Goal: Navigation & Orientation: Find specific page/section

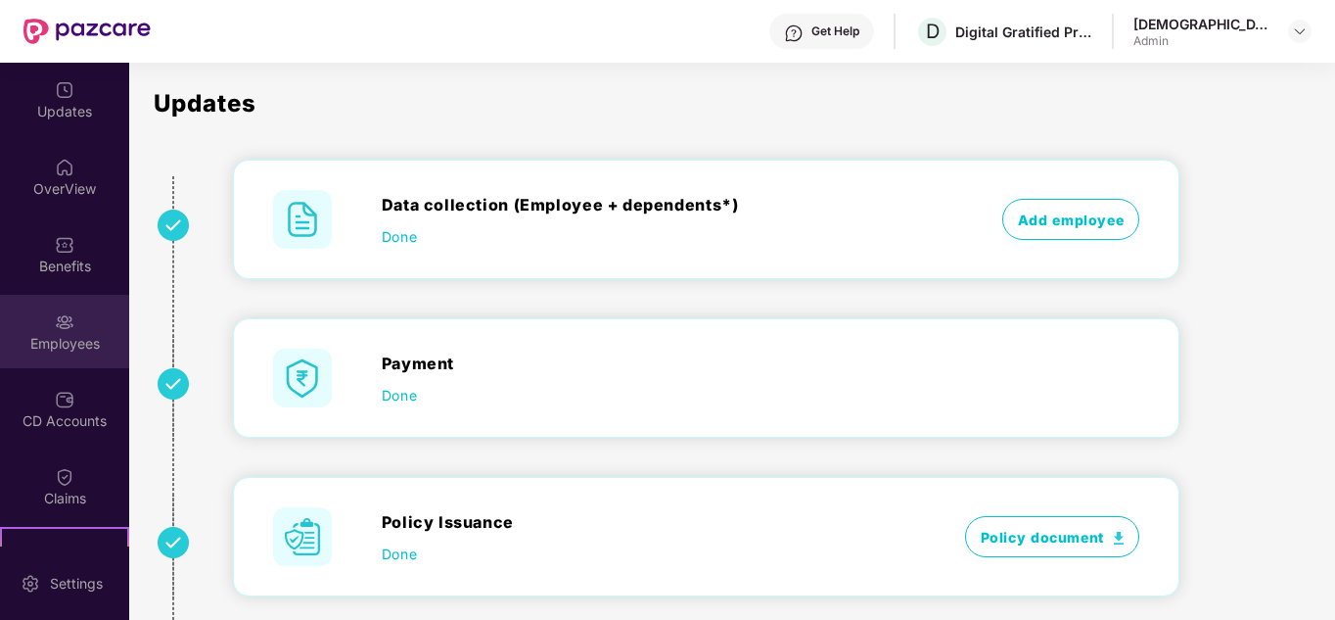
click at [55, 323] on img at bounding box center [65, 322] width 20 height 20
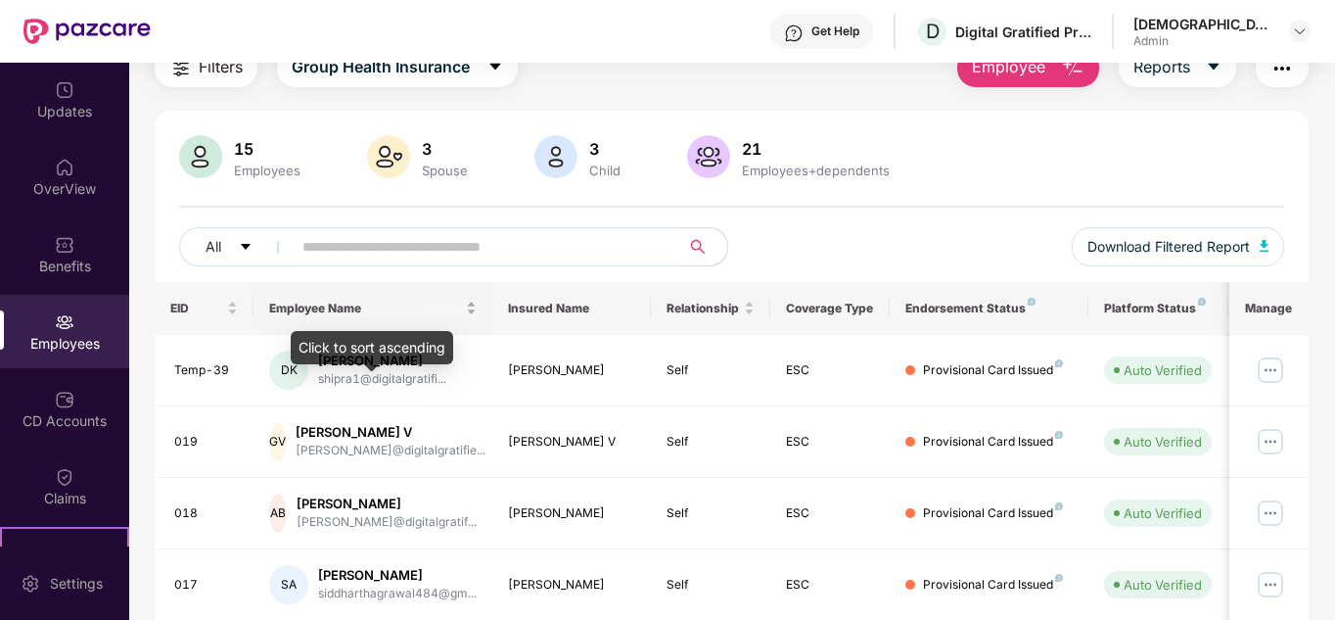
scroll to position [146, 0]
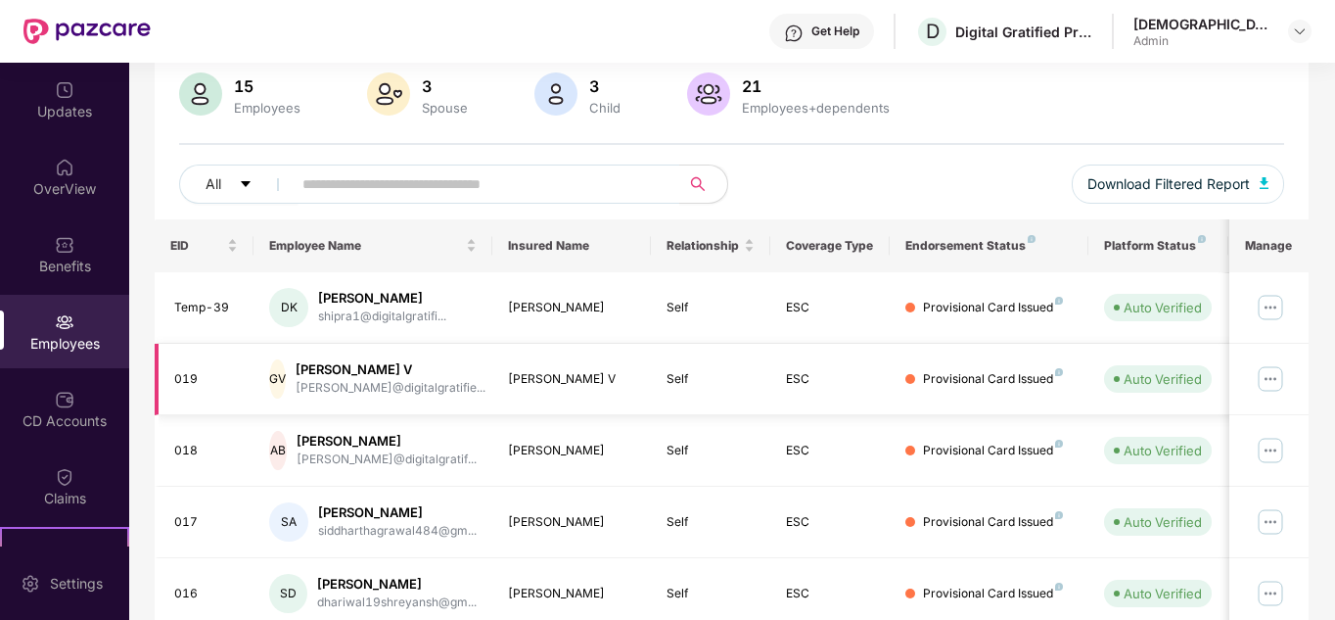
click at [1273, 379] on img at bounding box center [1270, 378] width 31 height 31
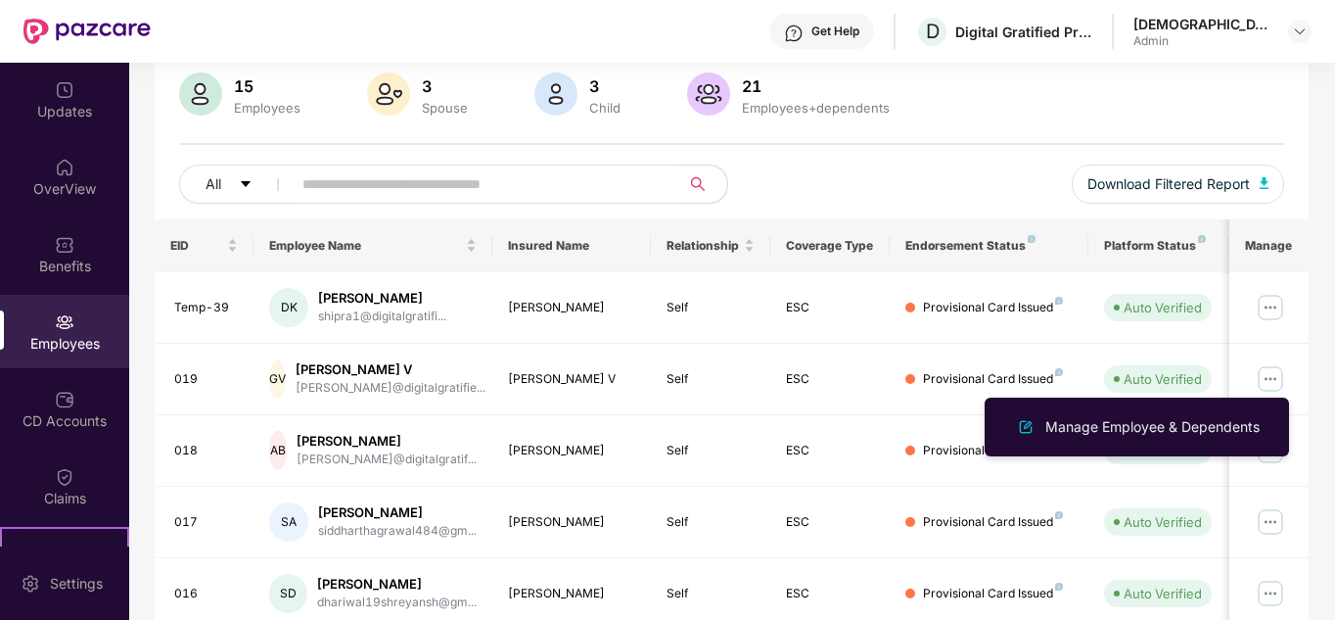
click at [1034, 117] on div "15 Employees 3 Spouse 3 Child [DEMOGRAPHIC_DATA] Employees+dependents" at bounding box center [732, 95] width 1106 height 47
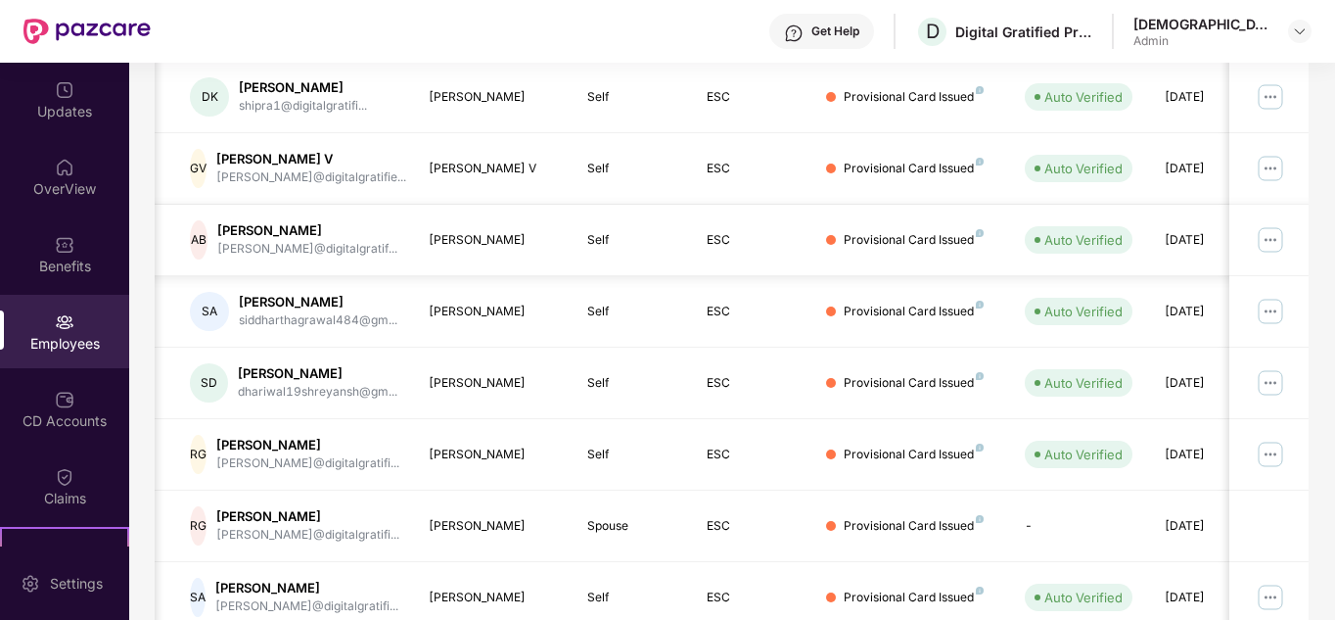
scroll to position [357, 0]
click at [55, 253] on img at bounding box center [65, 245] width 20 height 20
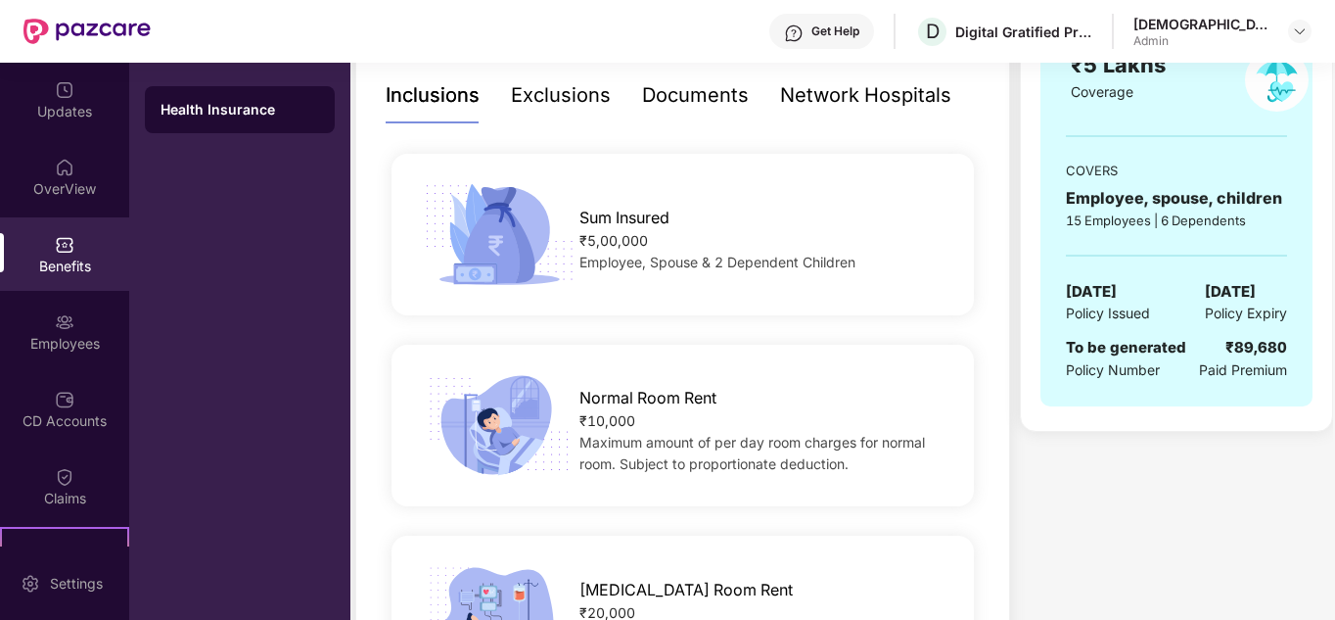
scroll to position [314, 0]
click at [863, 93] on div "Network Hospitals" at bounding box center [865, 96] width 171 height 30
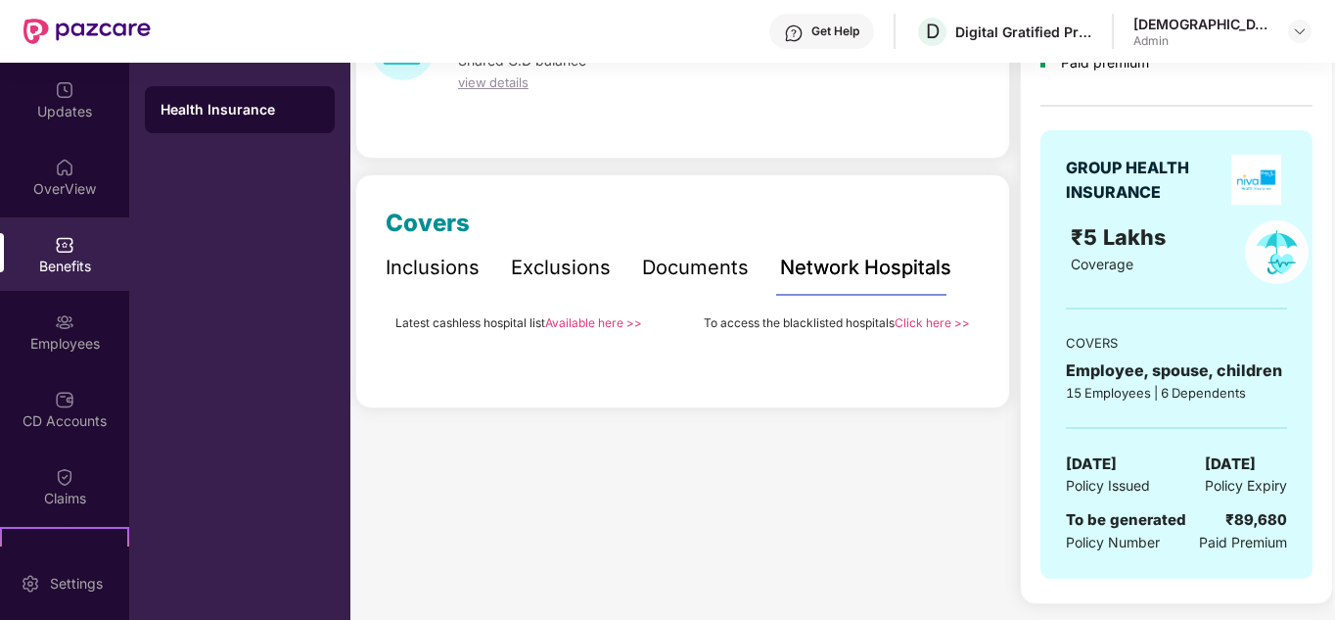
click at [602, 323] on link "Available here >>" at bounding box center [593, 322] width 97 height 15
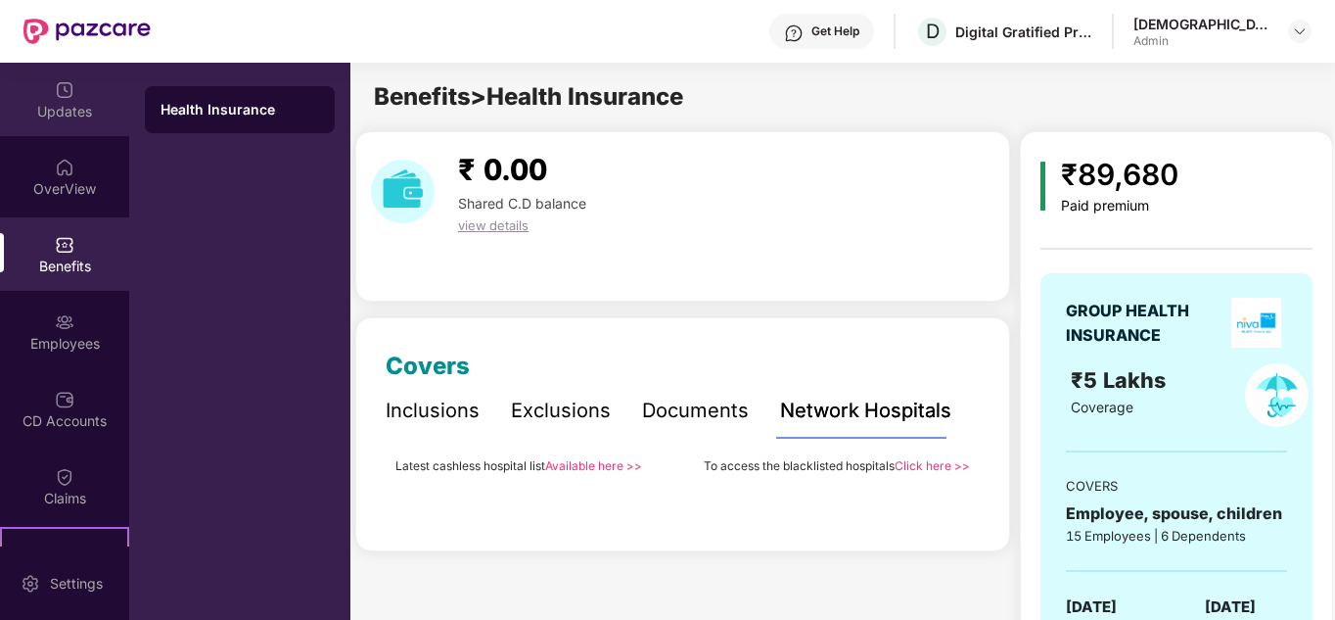
click at [47, 95] on div "Updates" at bounding box center [64, 99] width 129 height 73
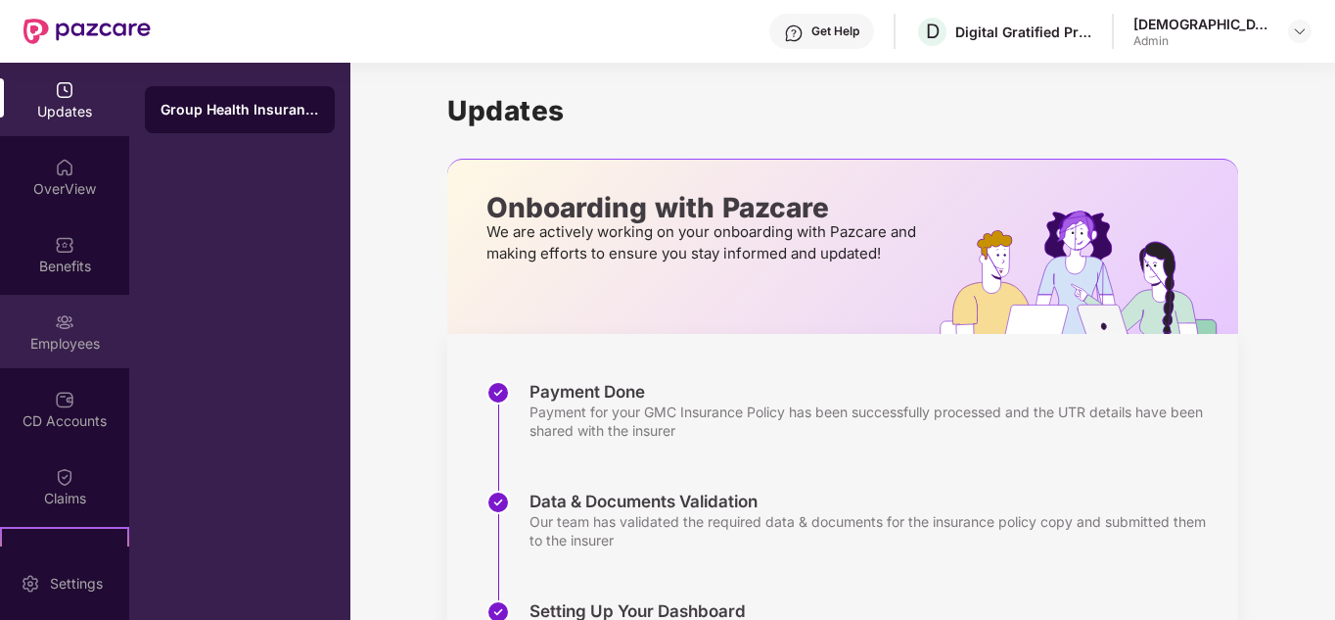
click at [49, 309] on div "Employees" at bounding box center [64, 331] width 129 height 73
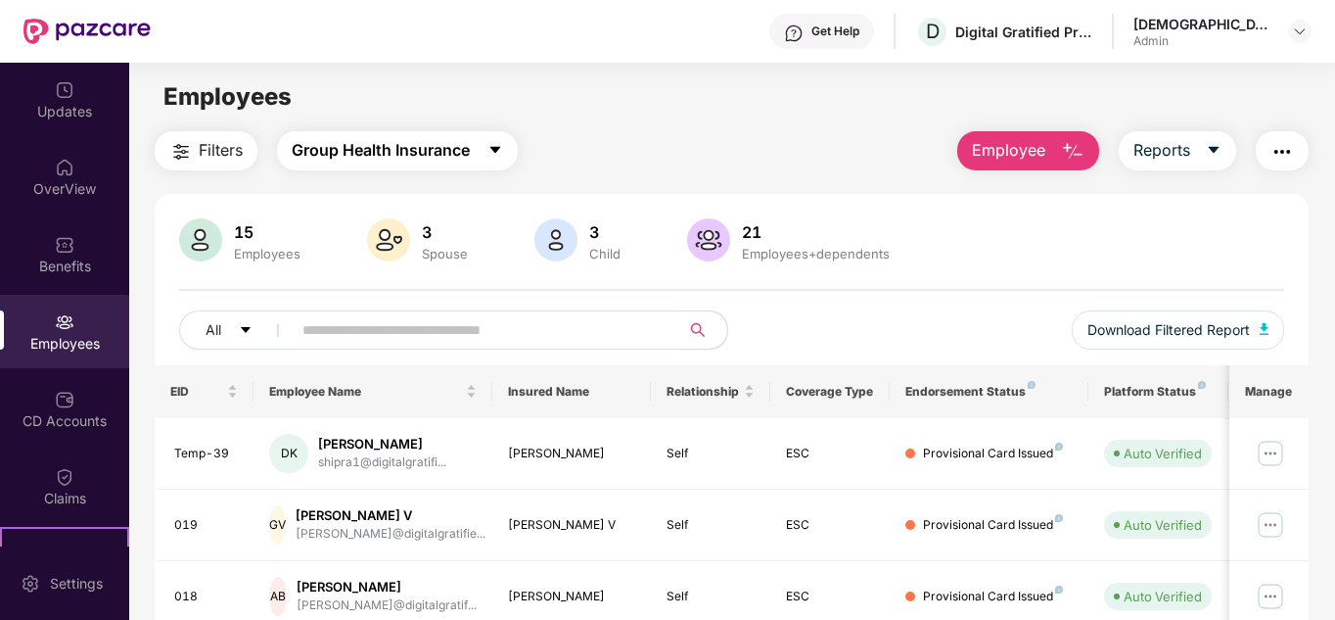
click at [493, 146] on icon "caret-down" at bounding box center [496, 150] width 16 height 16
click at [643, 132] on div "Filters Group Health Insurance Employee Reports" at bounding box center [732, 150] width 1155 height 39
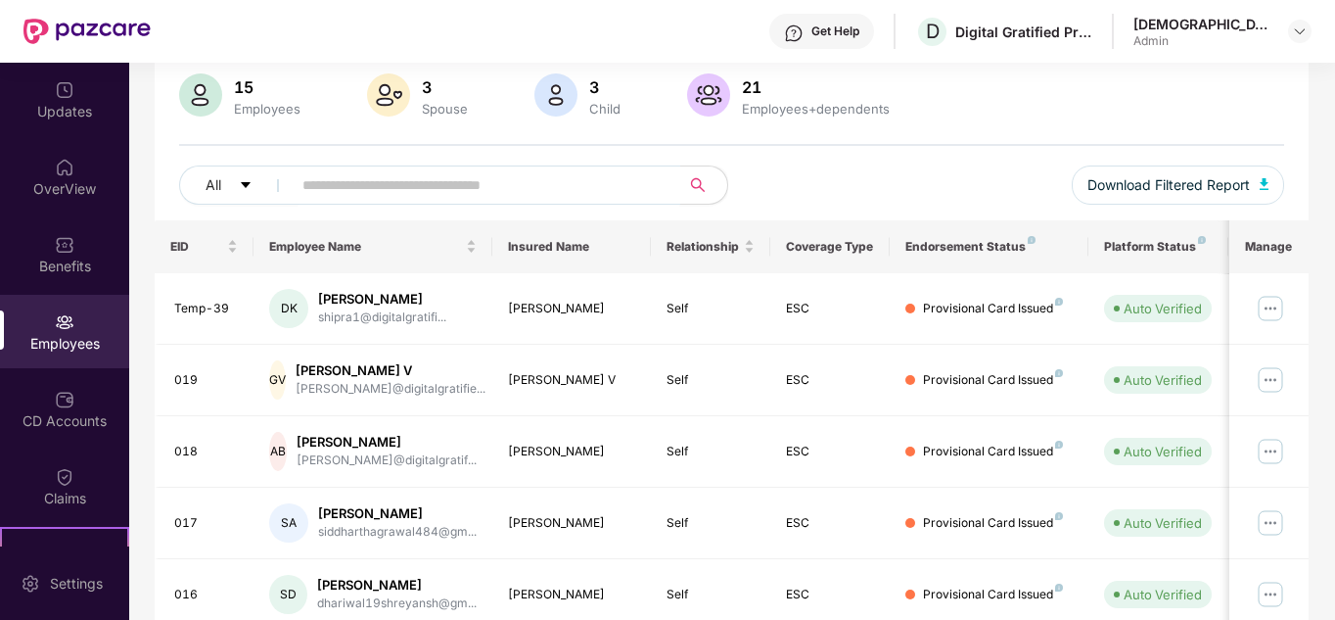
scroll to position [146, 0]
click at [1268, 380] on img at bounding box center [1270, 378] width 31 height 31
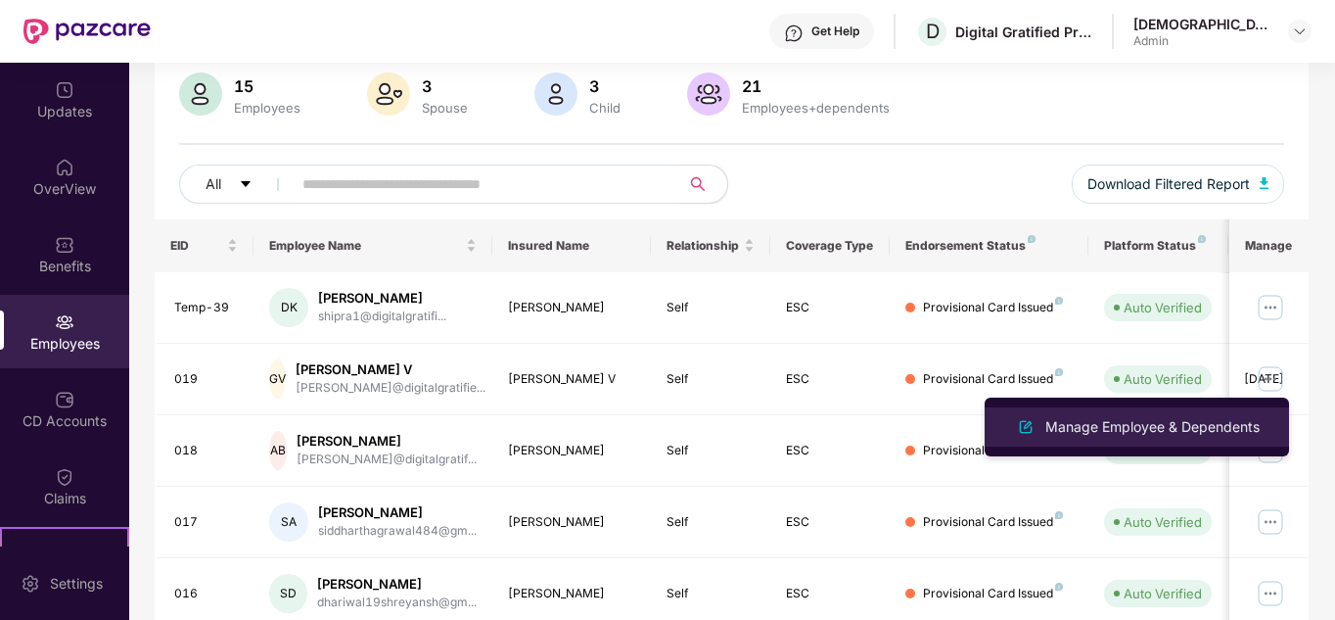
click at [1162, 425] on div "Manage Employee & Dependents" at bounding box center [1153, 427] width 222 height 22
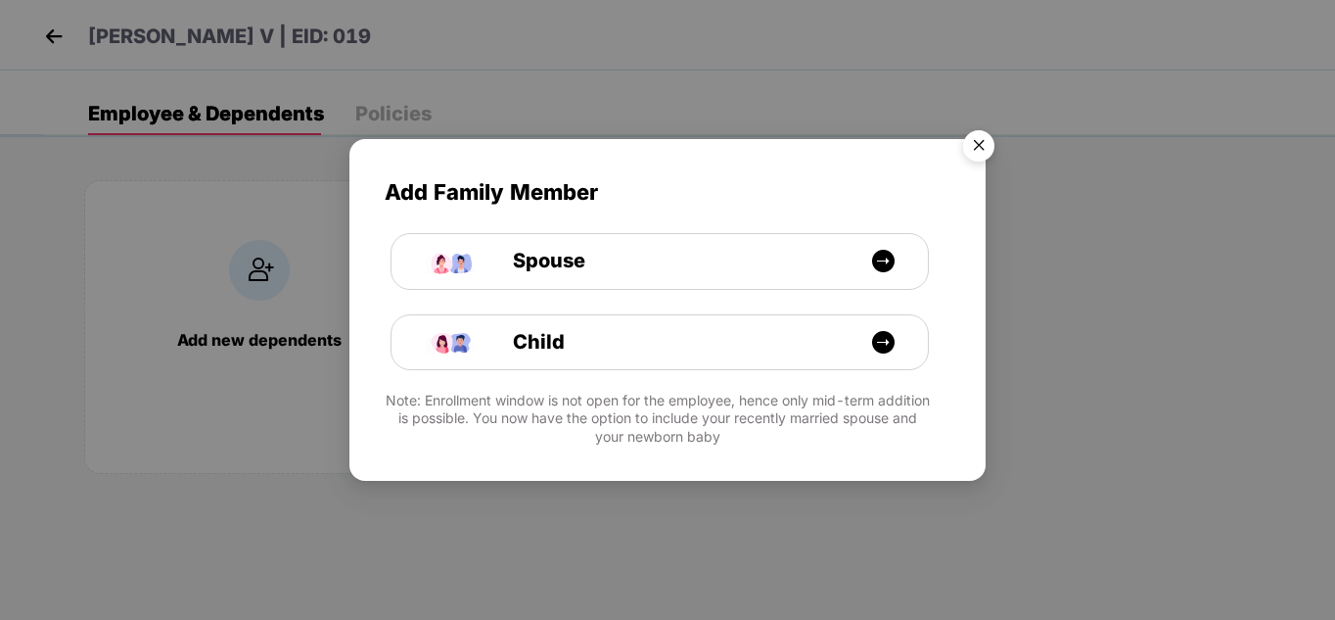
click at [980, 152] on img "Close" at bounding box center [979, 148] width 55 height 55
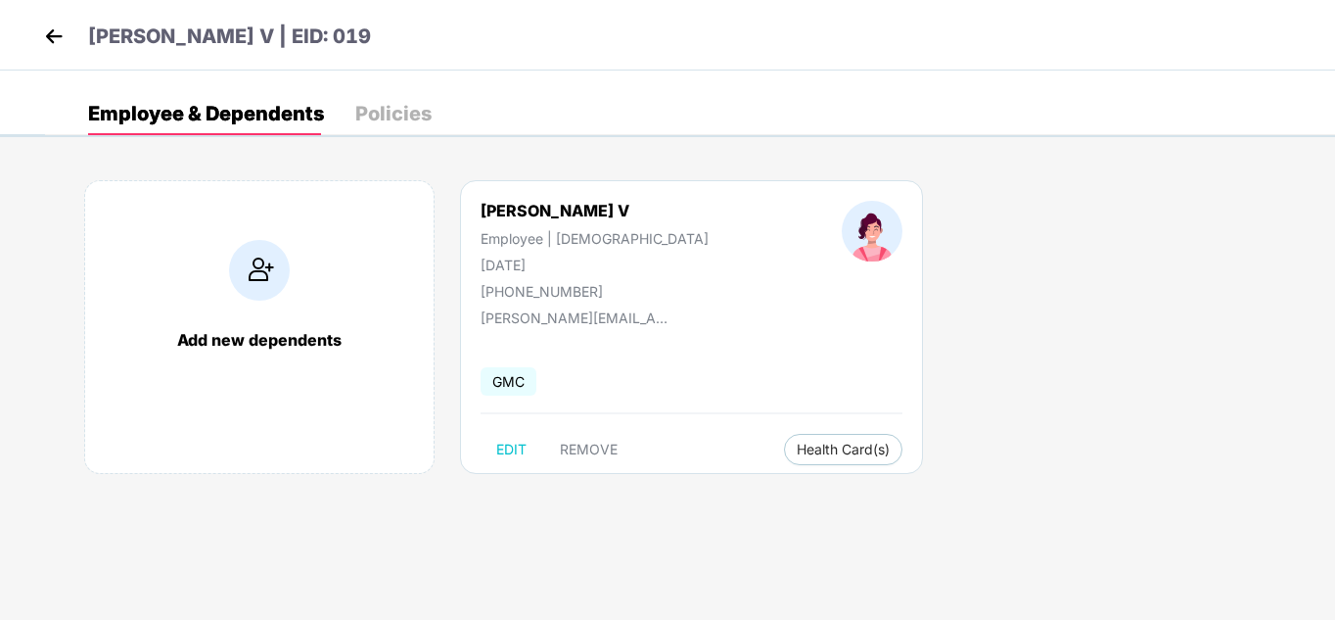
click at [382, 113] on div "Policies" at bounding box center [393, 114] width 76 height 20
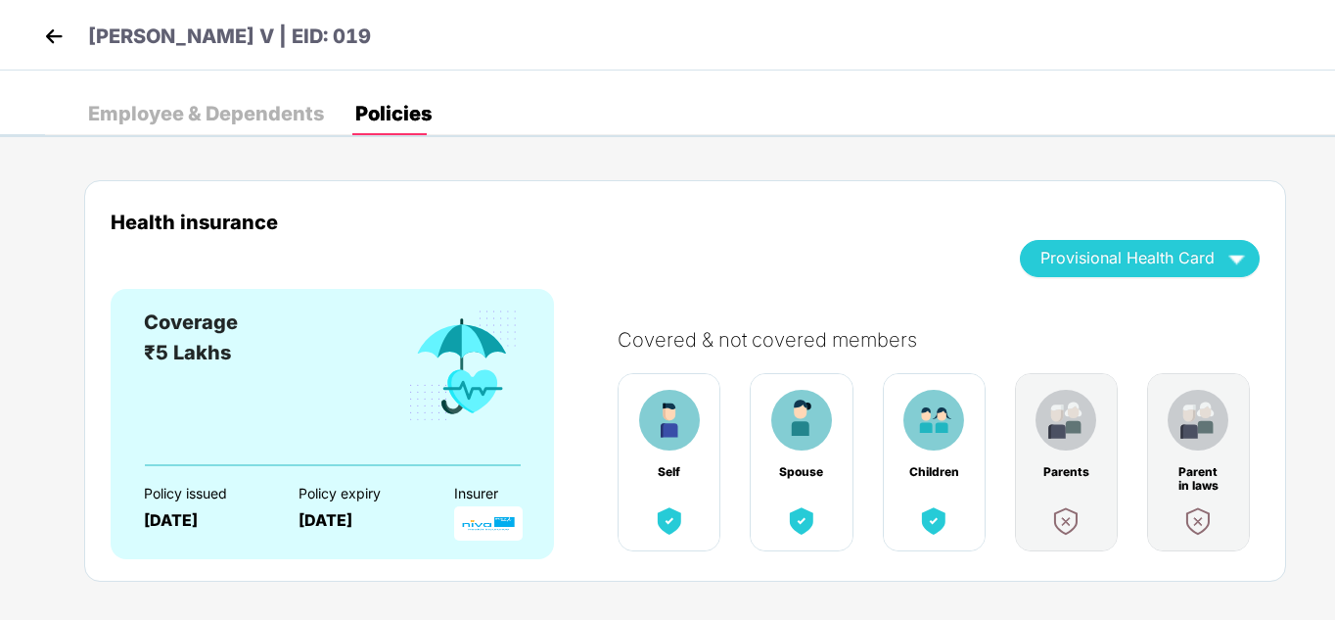
scroll to position [26, 0]
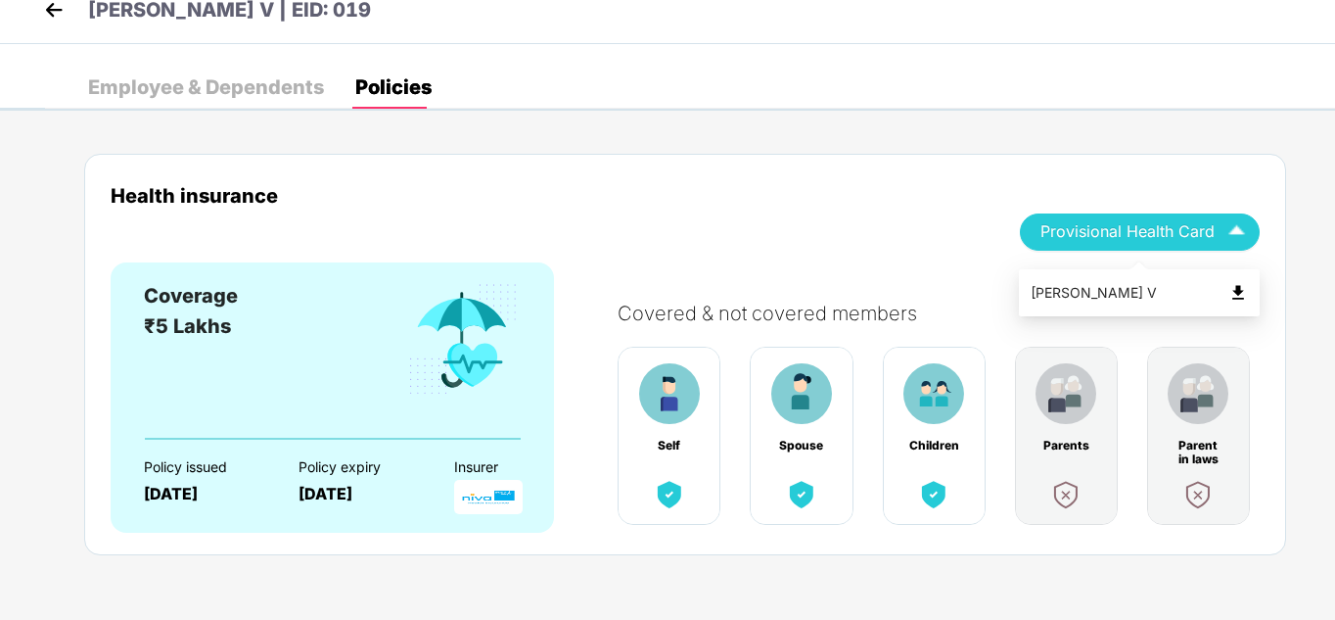
click at [1060, 237] on span "Provisional Health Card" at bounding box center [1128, 231] width 174 height 11
click at [180, 61] on div "Employee & Dependents Policies Add new dependents [PERSON_NAME] V Employee | [D…" at bounding box center [667, 77] width 1335 height 67
click at [142, 88] on div "Employee & Dependents" at bounding box center [206, 87] width 236 height 20
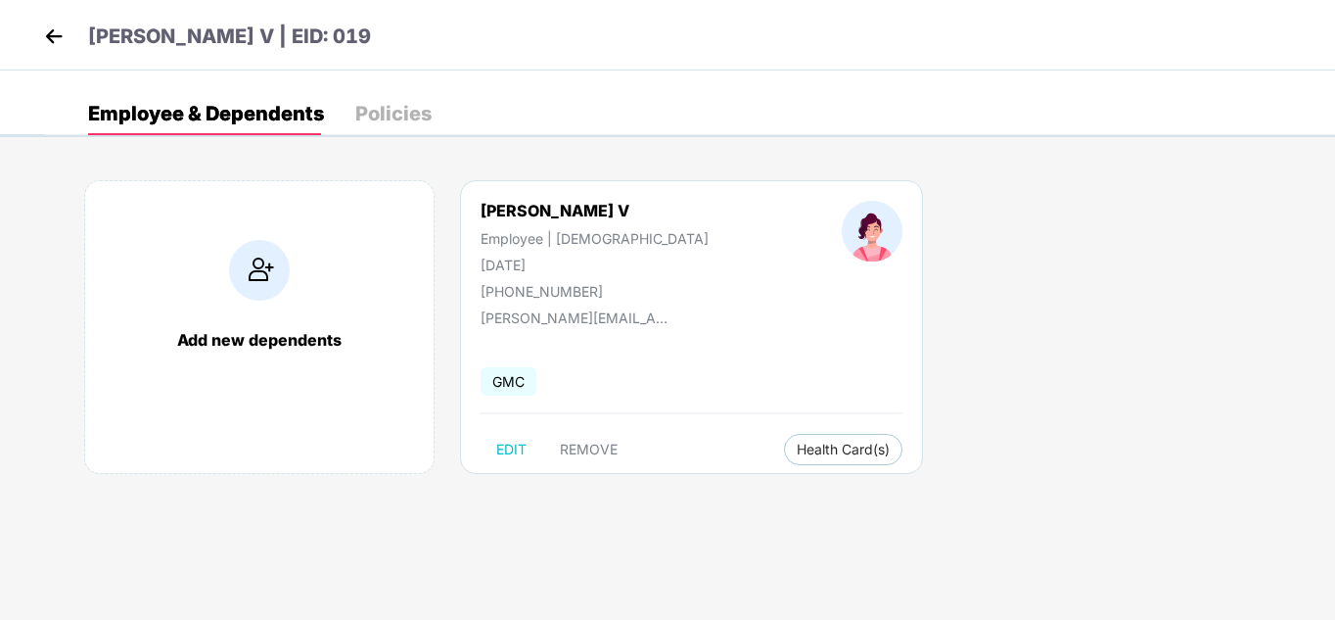
click at [59, 42] on img at bounding box center [53, 36] width 29 height 29
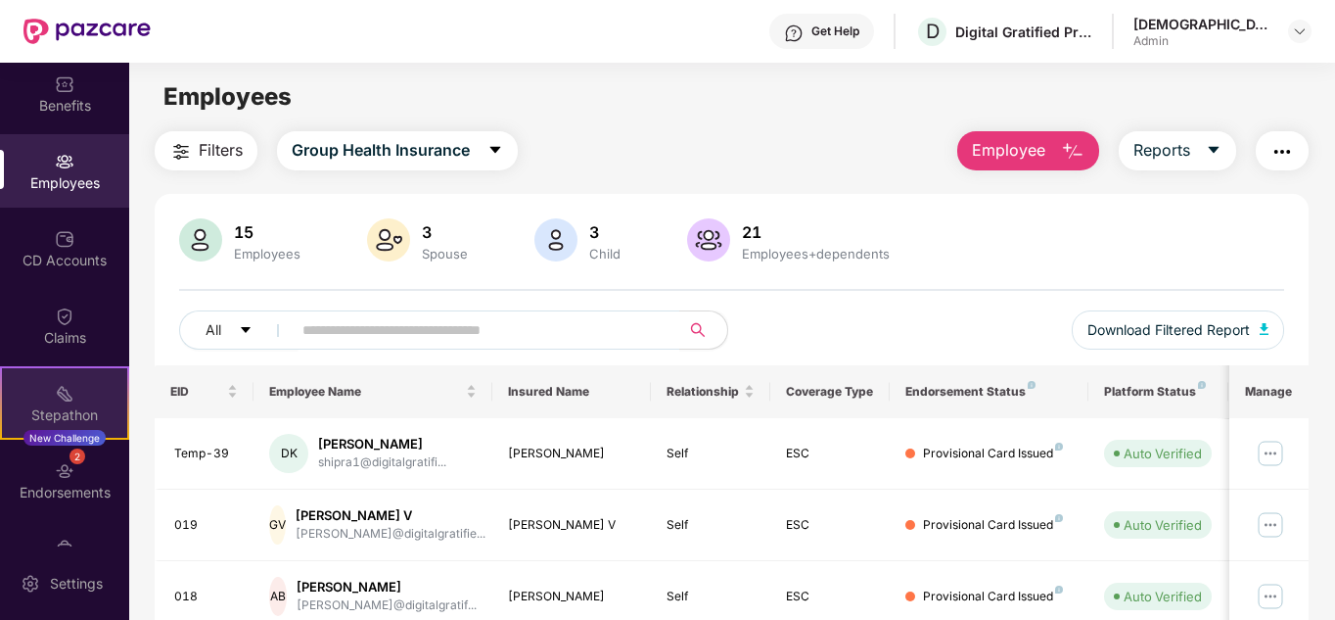
scroll to position [290, 0]
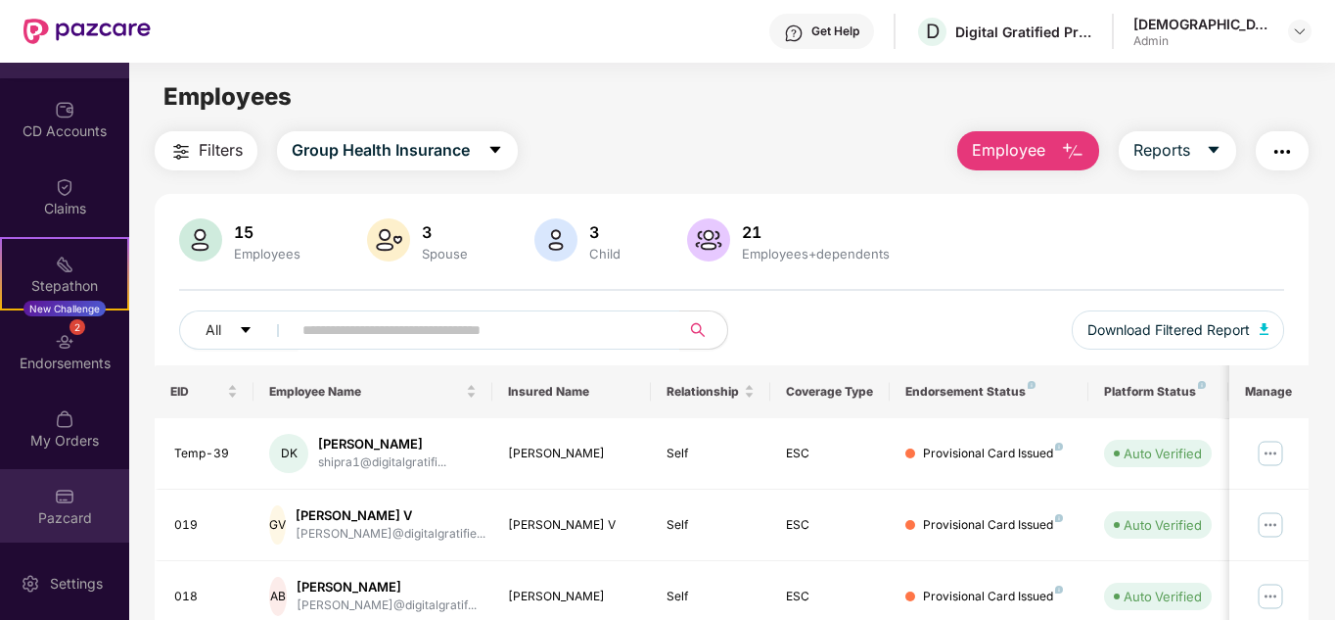
click at [63, 494] on img at bounding box center [65, 497] width 20 height 20
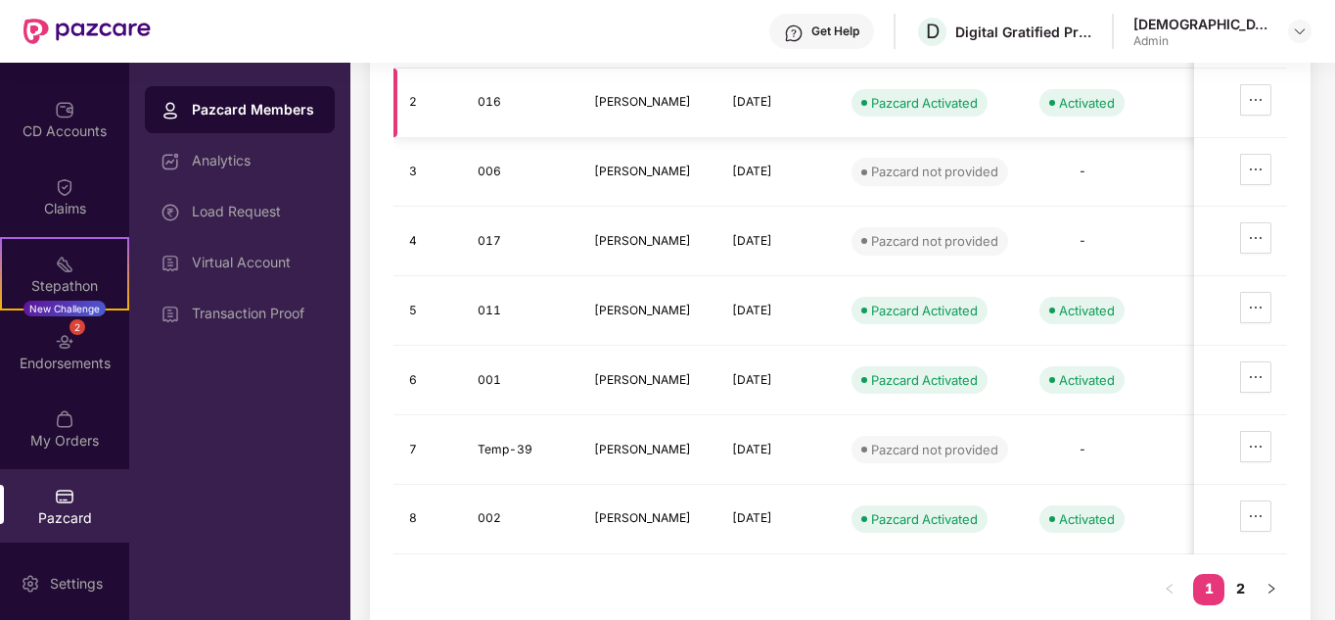
scroll to position [377, 0]
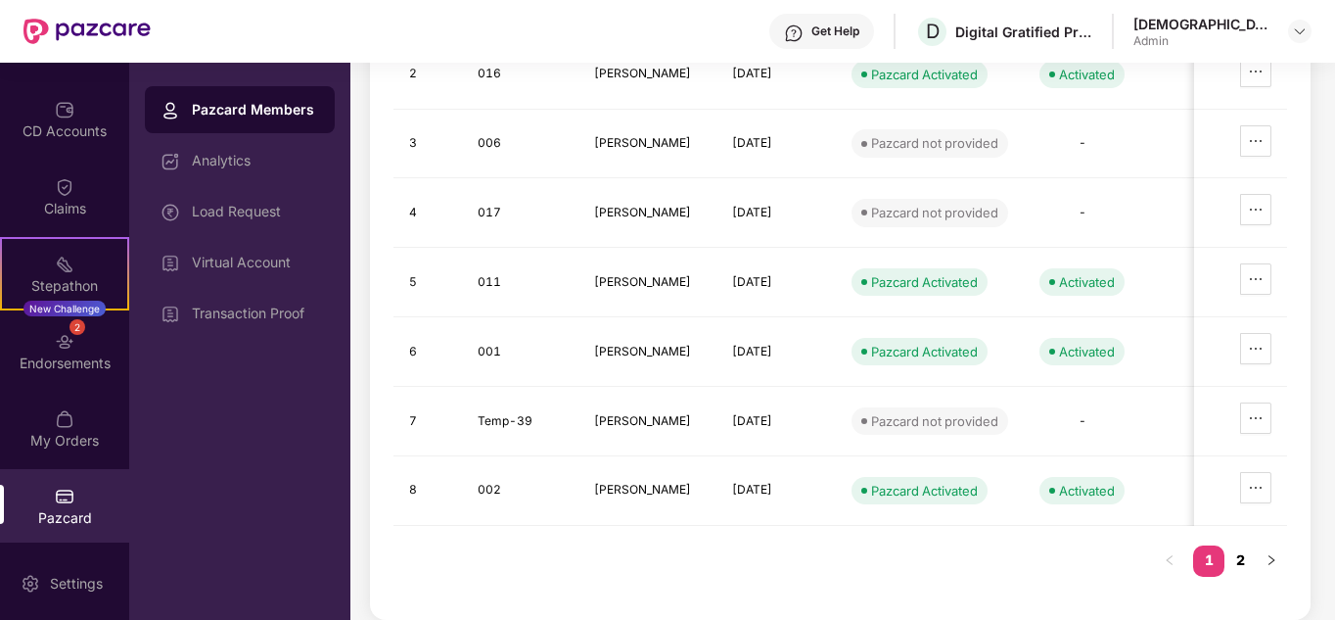
click at [1243, 553] on link "2" at bounding box center [1240, 559] width 31 height 29
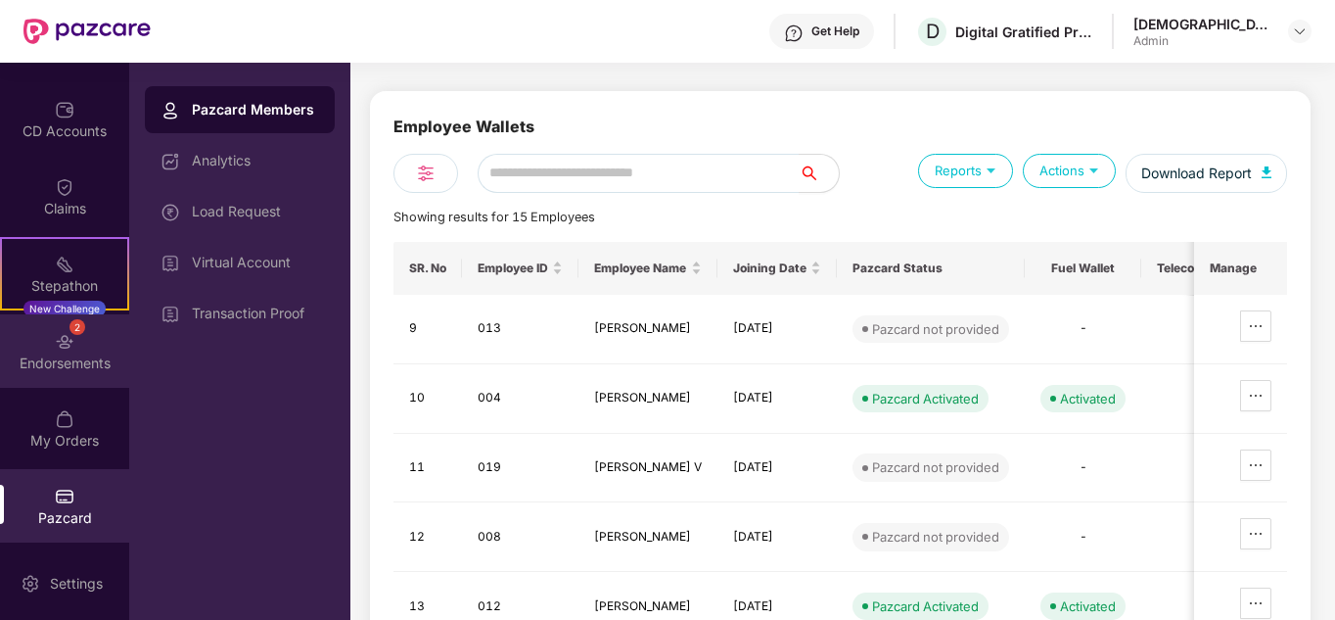
scroll to position [56, 0]
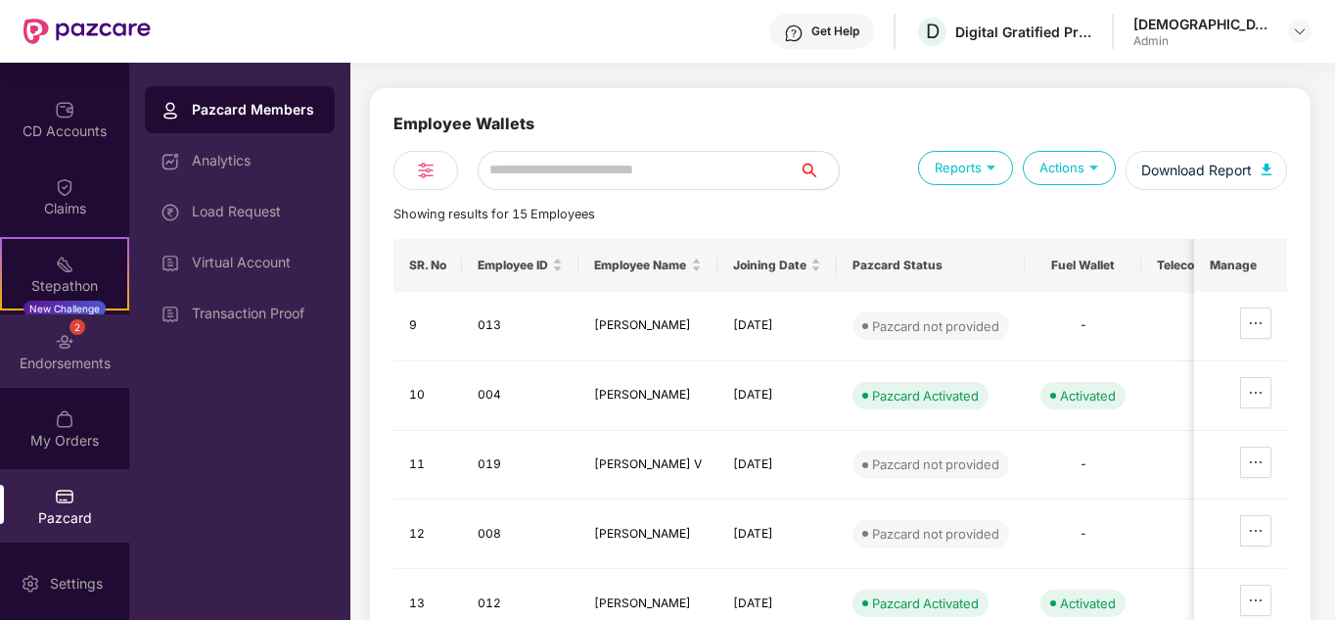
click at [56, 344] on img at bounding box center [65, 342] width 20 height 20
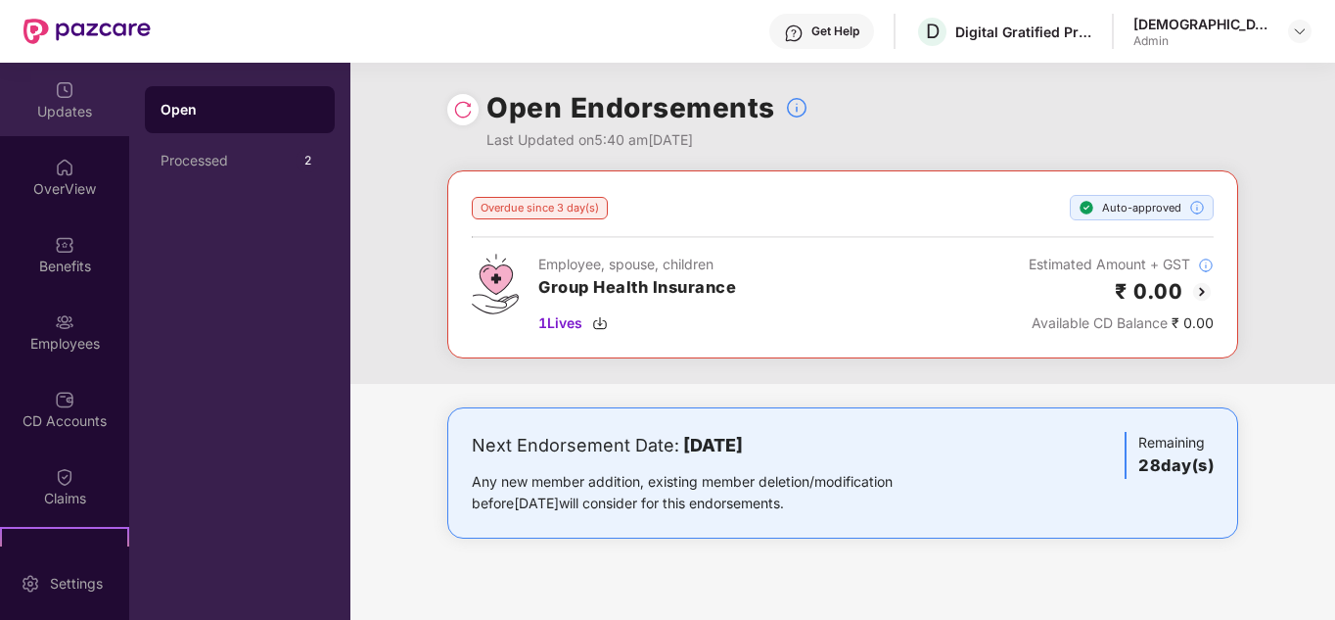
click at [64, 110] on div "Updates" at bounding box center [64, 112] width 129 height 20
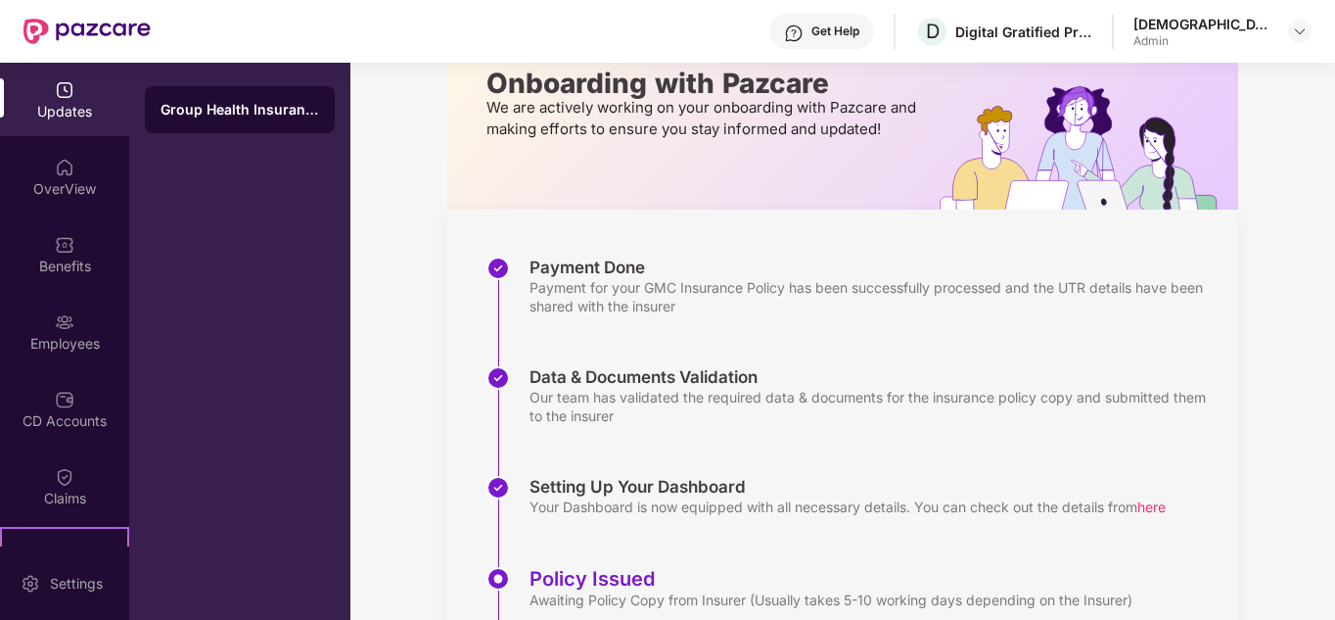
scroll to position [293, 0]
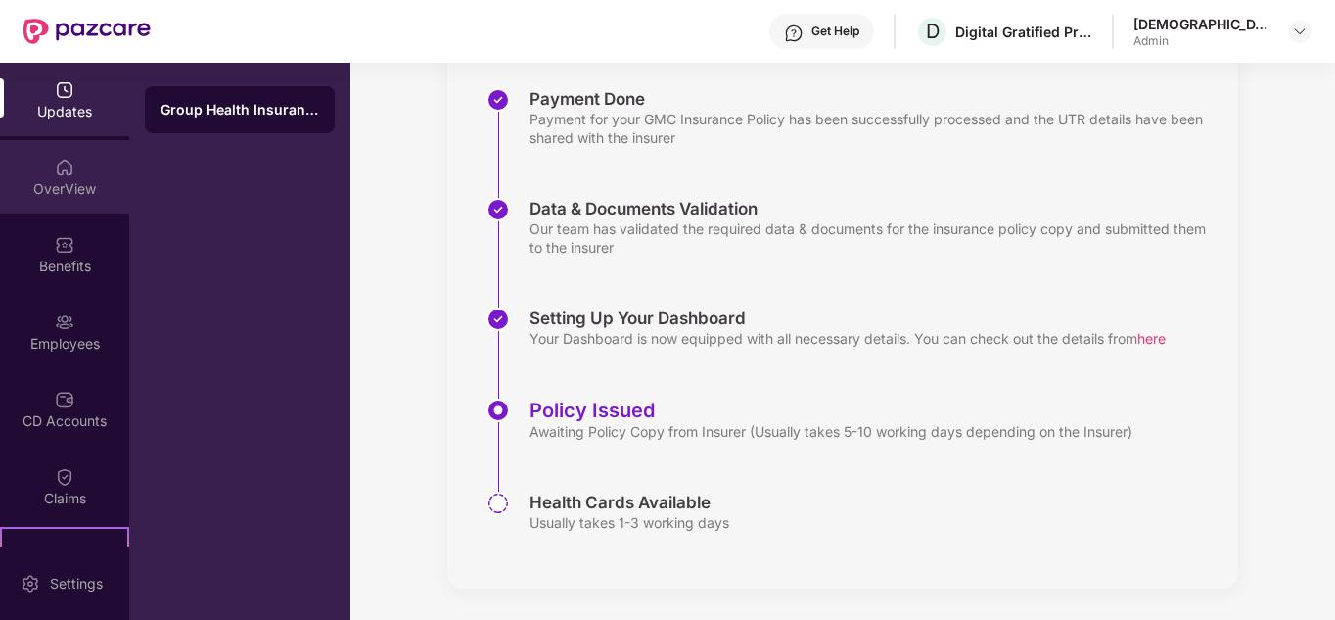
click at [44, 159] on div "OverView" at bounding box center [64, 176] width 129 height 73
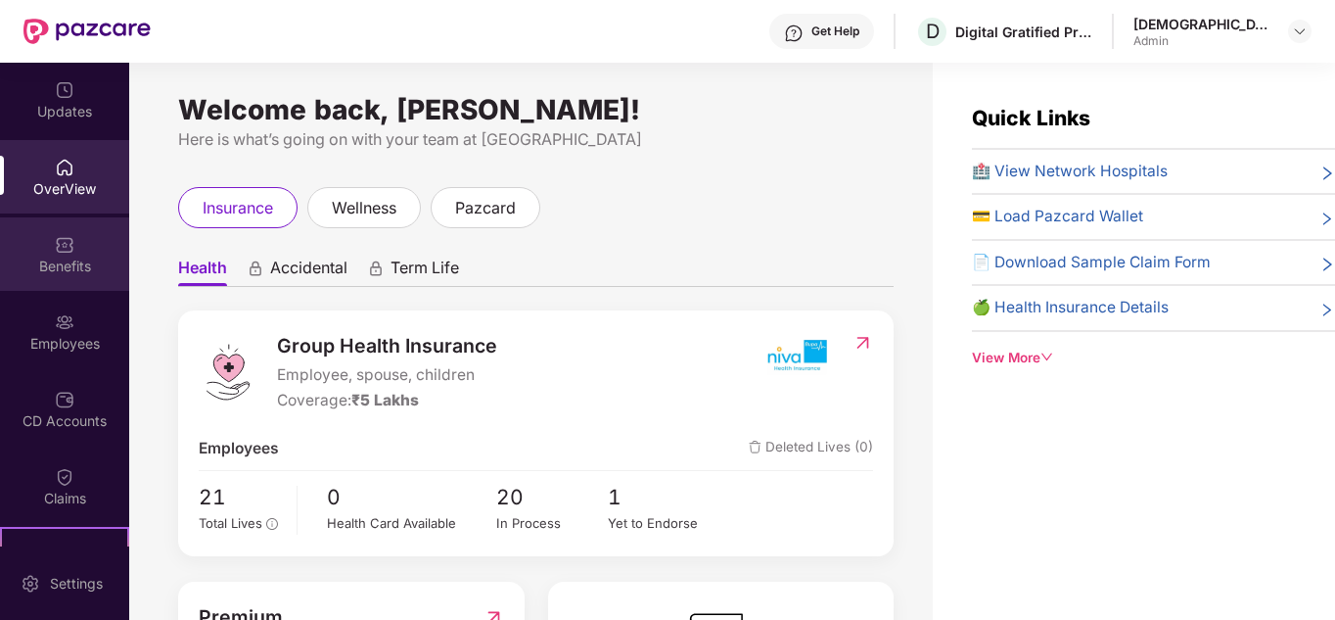
click at [55, 240] on img at bounding box center [65, 245] width 20 height 20
